Goal: Entertainment & Leisure: Browse casually

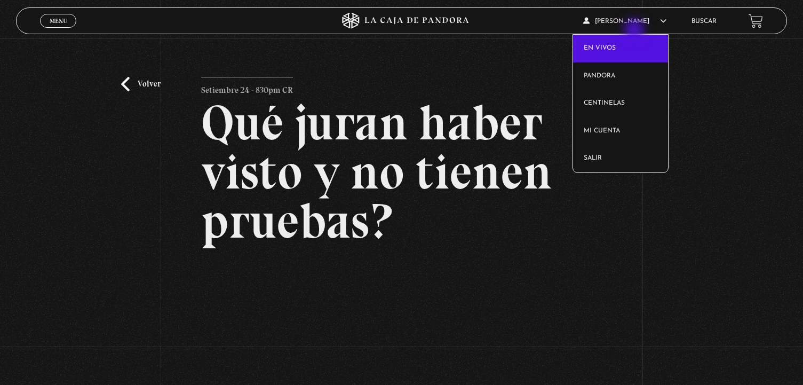
click at [637, 35] on link "En vivos" at bounding box center [621, 49] width 96 height 28
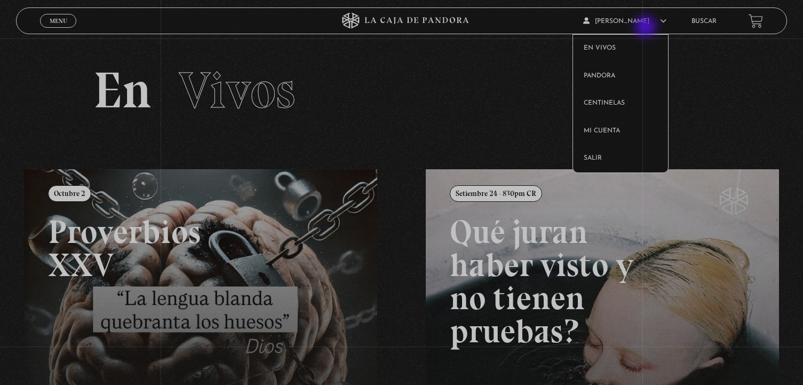
click at [644, 22] on article "[PERSON_NAME] En vivos Pandora Centinelas Mi cuenta Salir" at bounding box center [631, 21] width 97 height 25
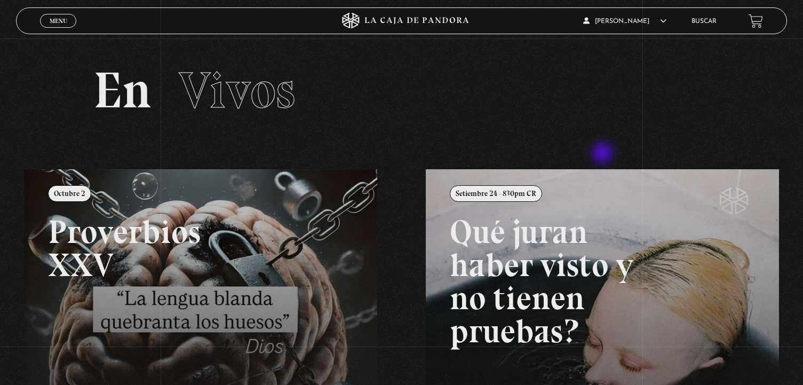
click at [604, 153] on section "En Vivos" at bounding box center [401, 103] width 803 height 131
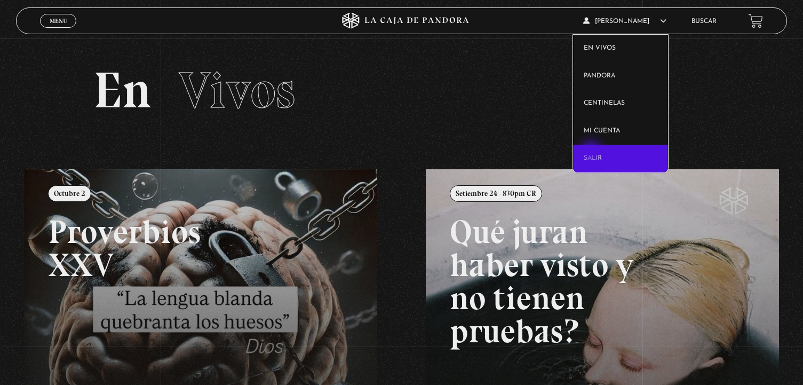
click at [592, 153] on link "Salir" at bounding box center [621, 159] width 96 height 28
